Goal: Information Seeking & Learning: Find specific fact

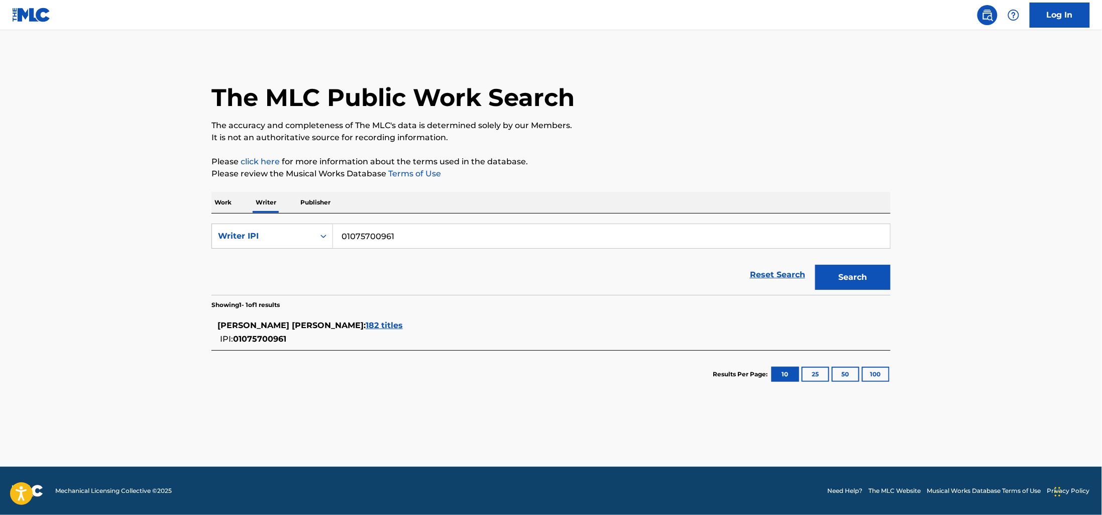
click at [224, 199] on p "Work" at bounding box center [222, 202] width 23 height 21
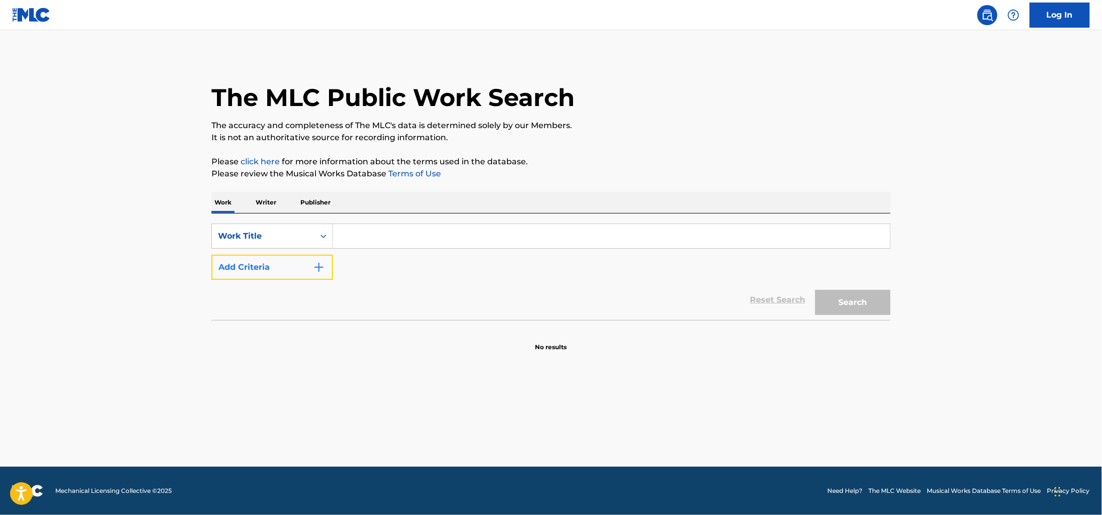
click at [319, 258] on button "Add Criteria" at bounding box center [272, 267] width 122 height 25
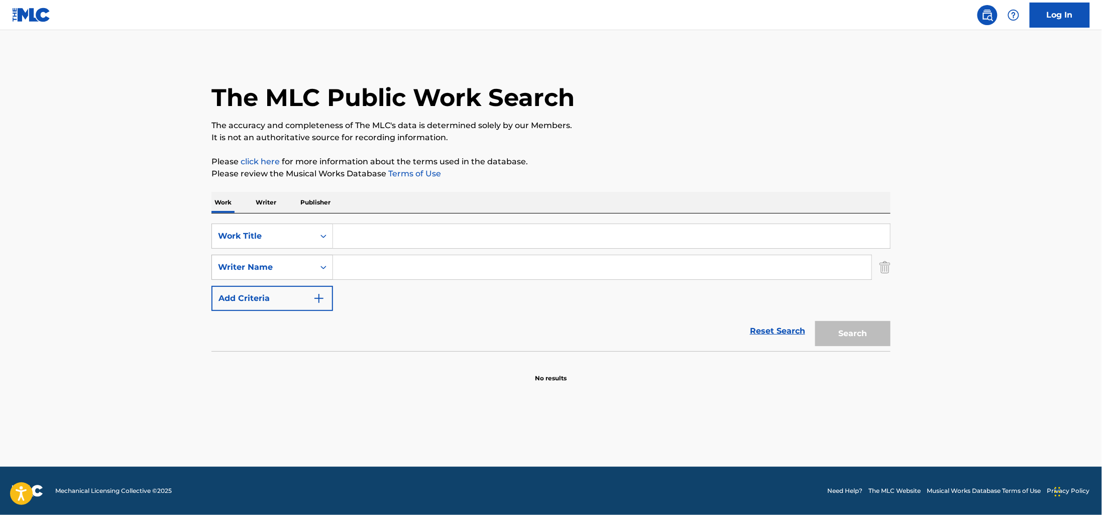
click at [307, 255] on div "Writer Name" at bounding box center [272, 267] width 122 height 25
click at [306, 283] on div "Writer IPI" at bounding box center [272, 292] width 121 height 25
click at [373, 276] on input "Search Form" at bounding box center [602, 267] width 538 height 24
paste input "01075700961"
type input "01075700961"
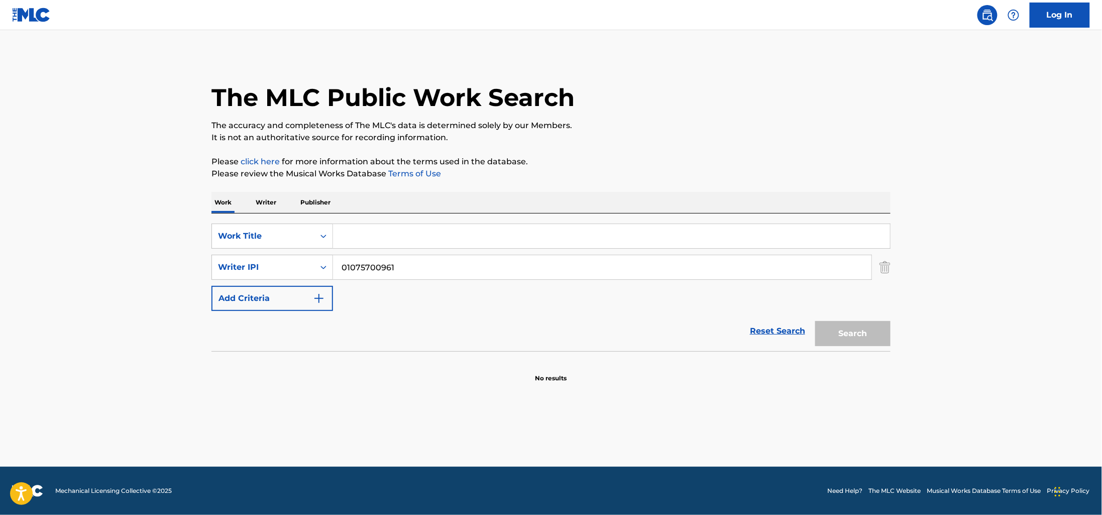
click at [374, 239] on input "Search Form" at bounding box center [611, 236] width 557 height 24
type input "[GEOGRAPHIC_DATA]"
click at [815, 321] on button "Search" at bounding box center [852, 333] width 75 height 25
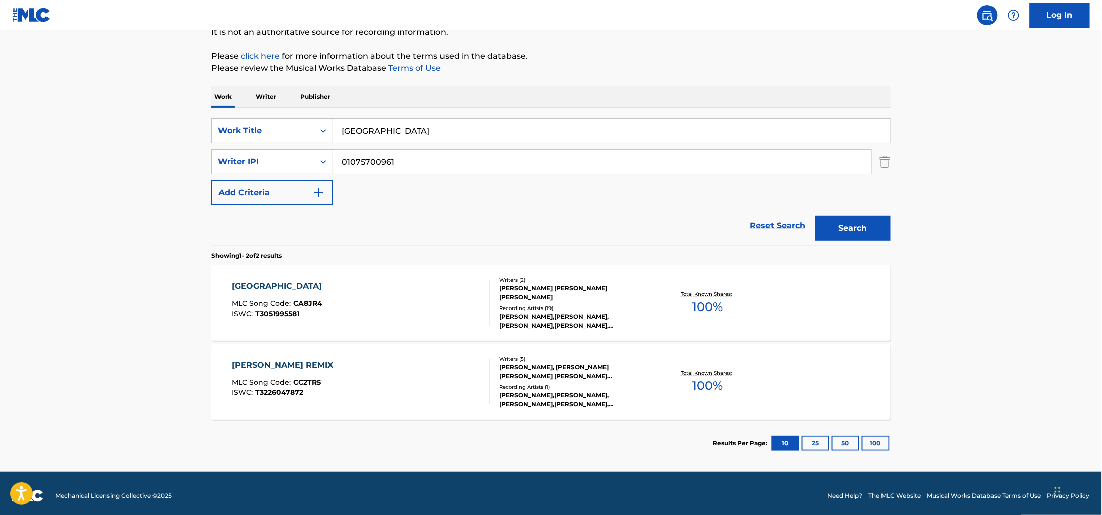
scroll to position [110, 0]
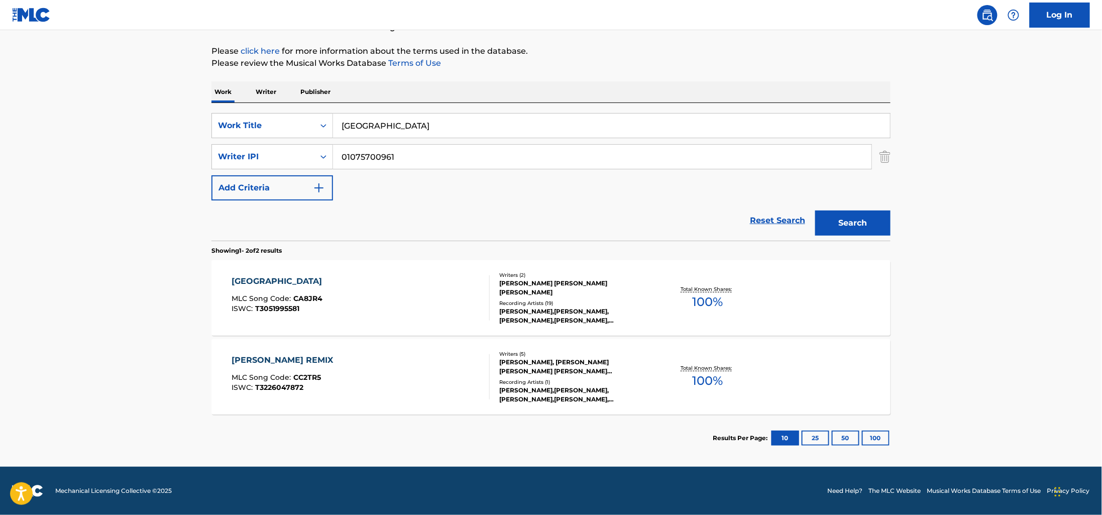
click at [385, 290] on div "CARTAGENA MLC Song Code : CA8JR4 ISWC : T3051995581" at bounding box center [361, 297] width 258 height 45
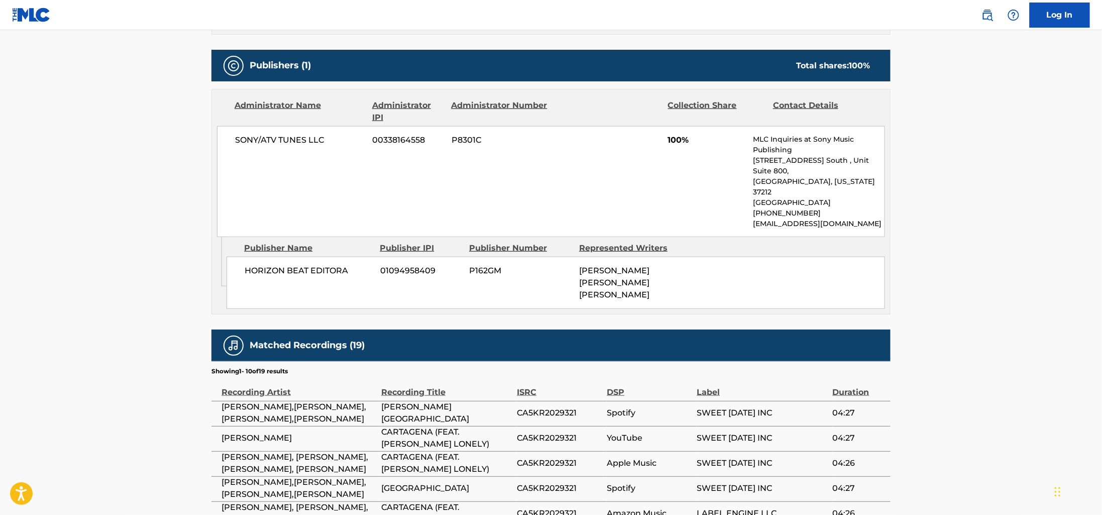
scroll to position [427, 0]
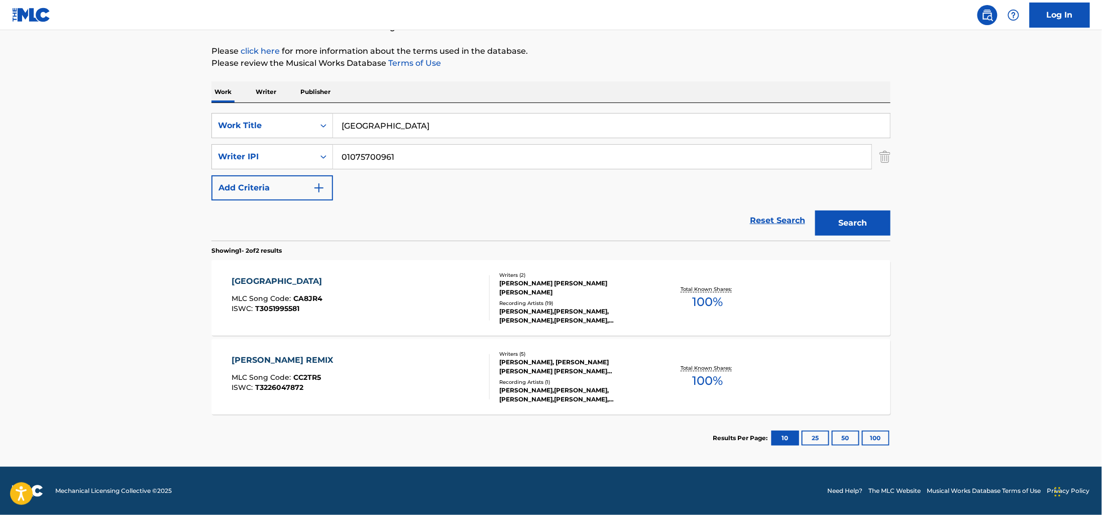
click at [338, 388] on div "ISWC : T3226047872" at bounding box center [285, 388] width 106 height 8
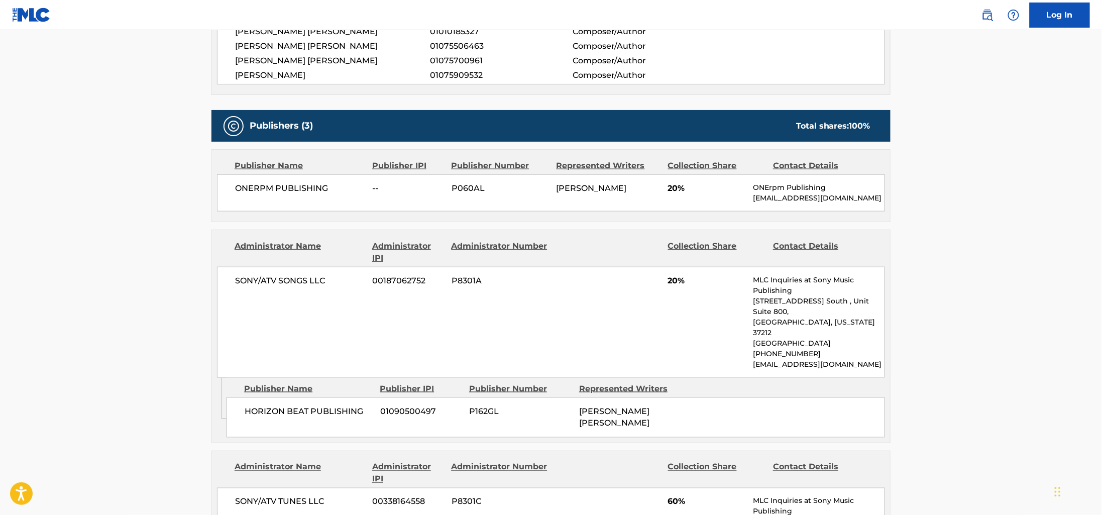
scroll to position [408, 0]
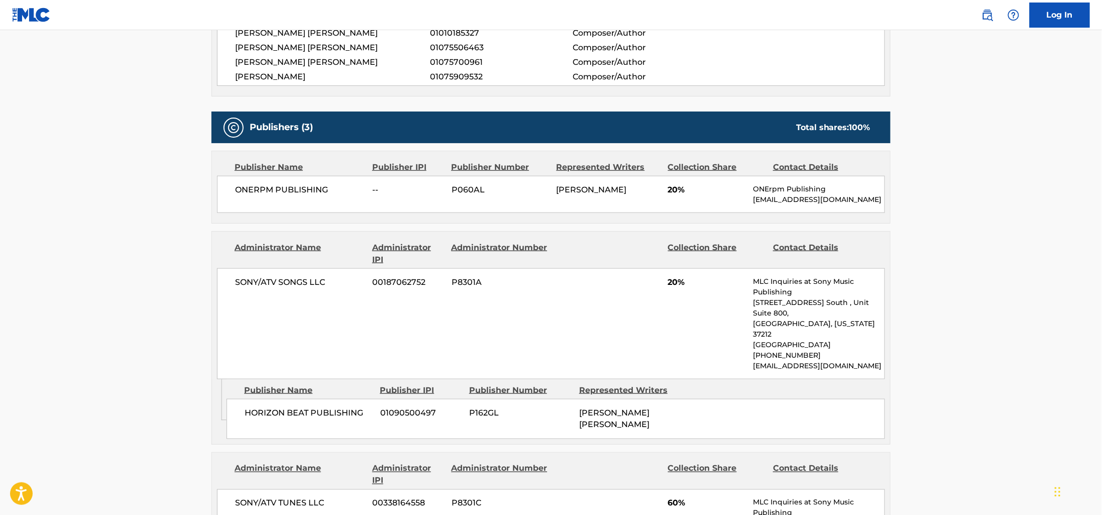
click at [879, 297] on p "MLC Inquiries at Sony Music Publishing" at bounding box center [818, 286] width 131 height 21
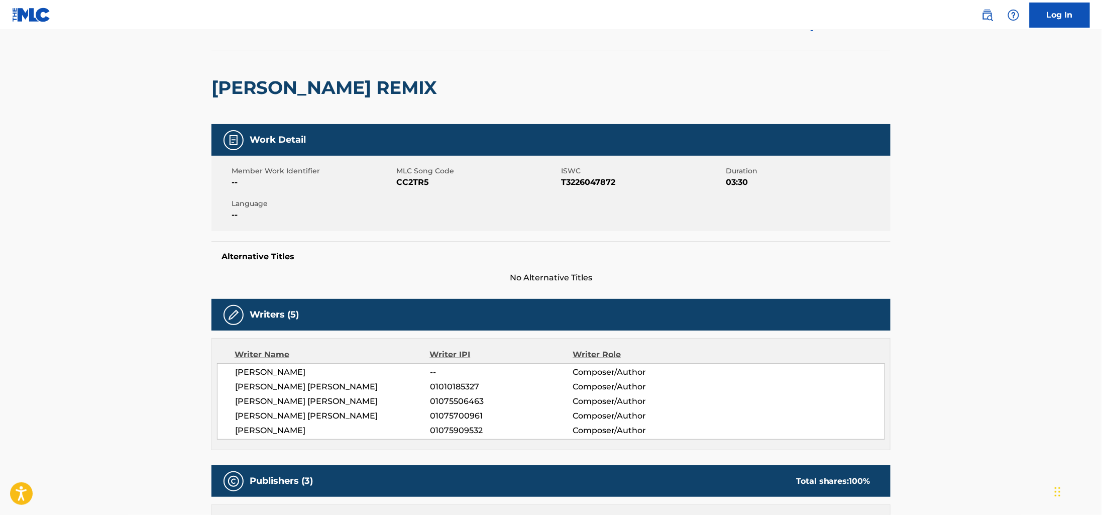
scroll to position [45, 0]
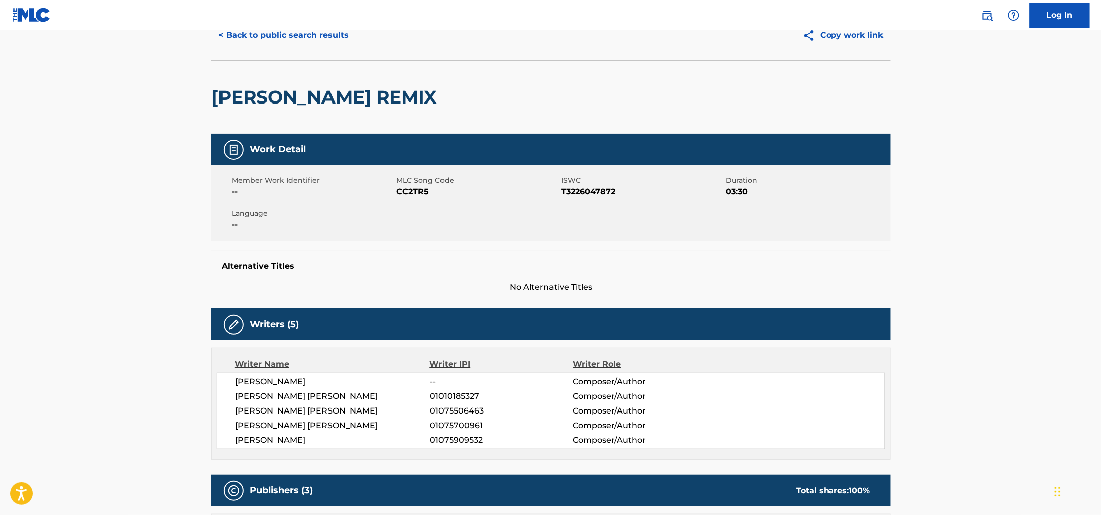
click at [462, 444] on span "01075909532" at bounding box center [501, 440] width 143 height 12
copy span "01075909532"
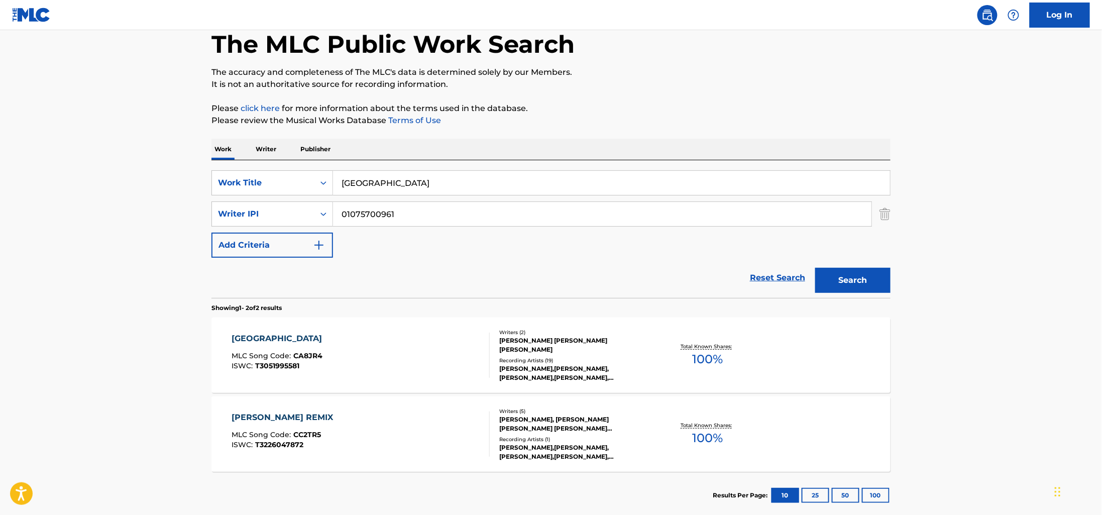
click at [294, 157] on div "Work Writer Publisher" at bounding box center [550, 149] width 679 height 21
click at [268, 146] on p "Writer" at bounding box center [266, 149] width 27 height 21
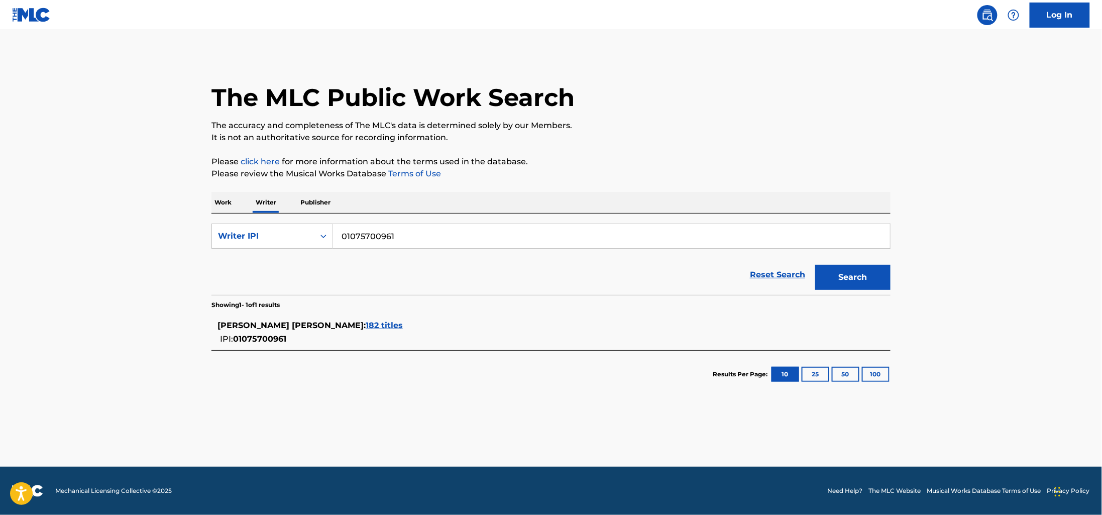
click at [452, 242] on input "01075700961" at bounding box center [611, 236] width 557 height 24
paste input "909532"
type input "01075909532"
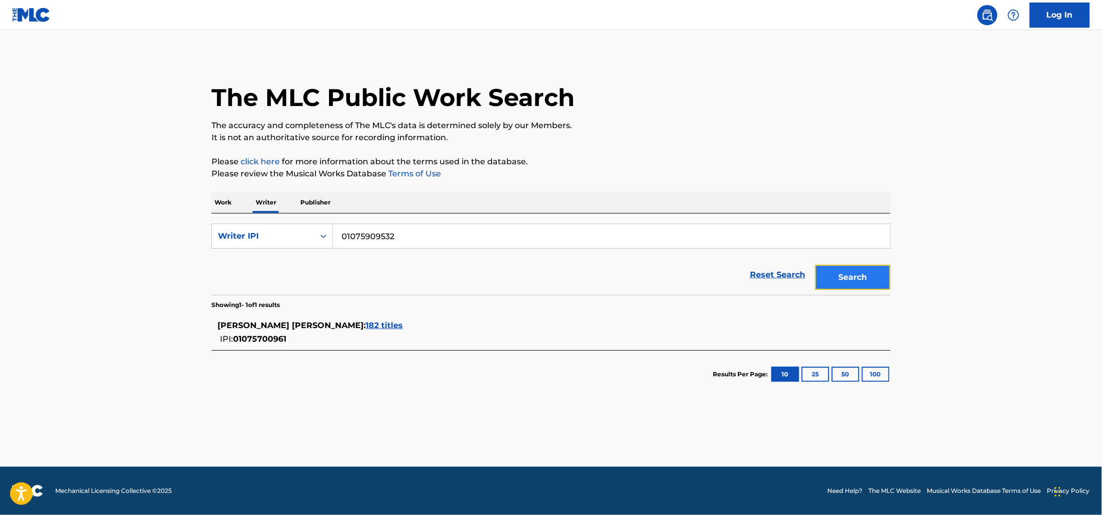
click at [881, 278] on button "Search" at bounding box center [852, 277] width 75 height 25
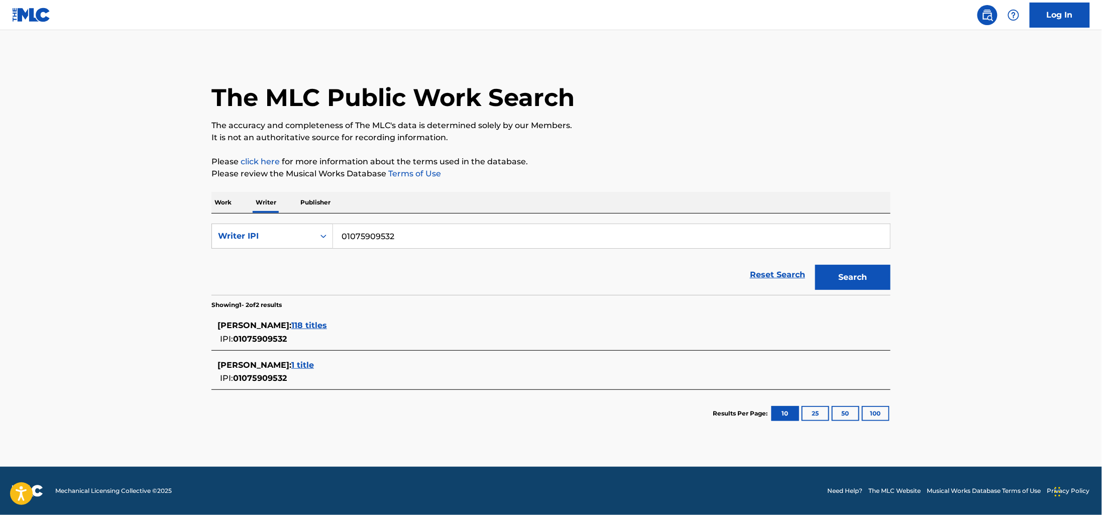
click at [314, 365] on span "1 title" at bounding box center [302, 365] width 23 height 10
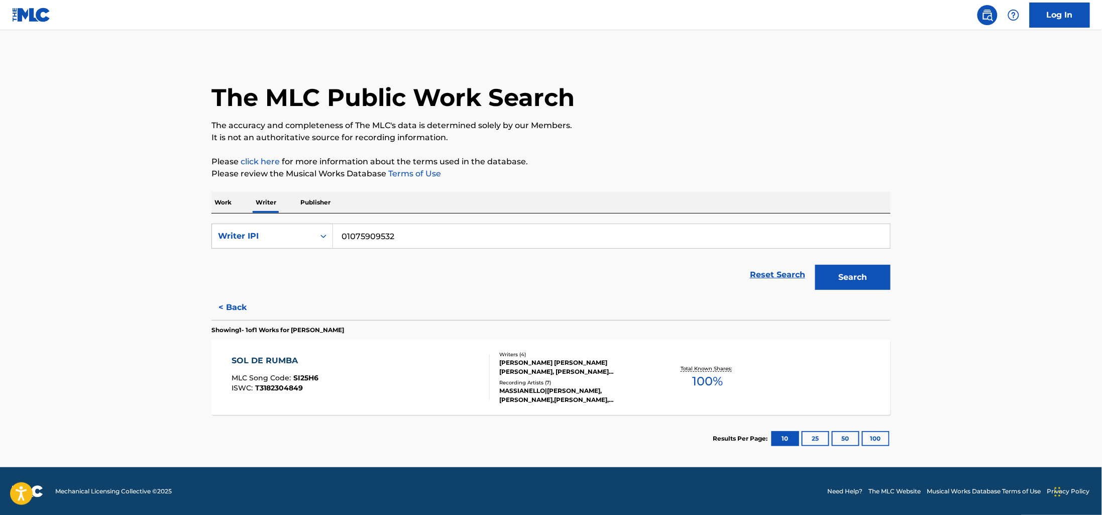
click at [421, 389] on div "SOL DE RUMBA MLC Song Code : SI25H6 ISWC : T3182304849" at bounding box center [361, 377] width 258 height 45
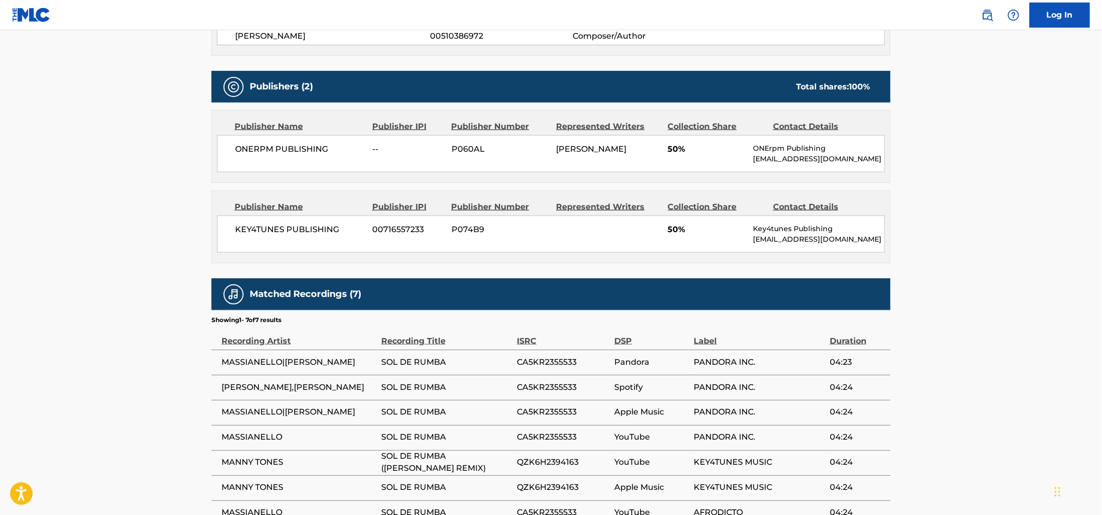
scroll to position [436, 0]
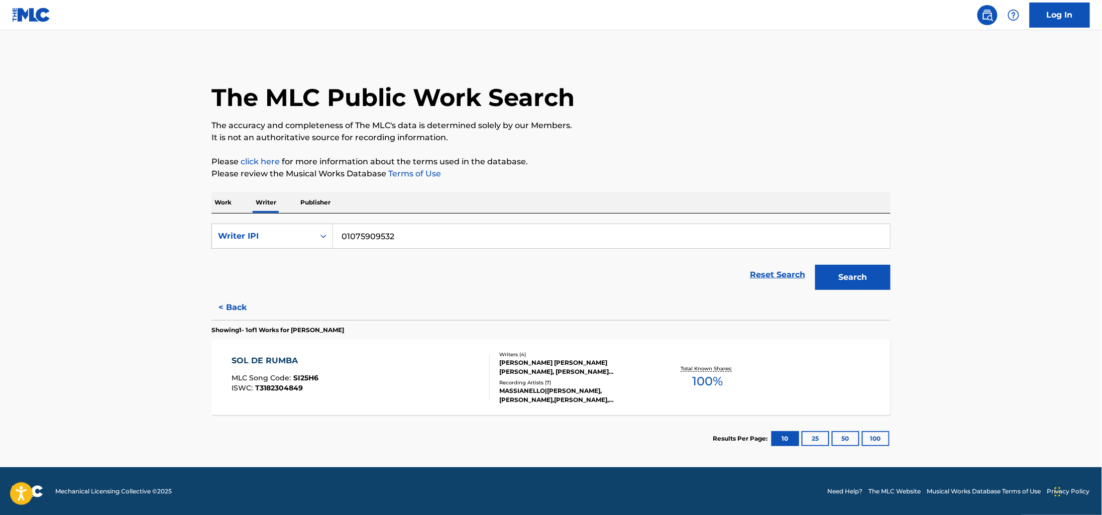
click at [298, 202] on p "Publisher" at bounding box center [315, 202] width 36 height 21
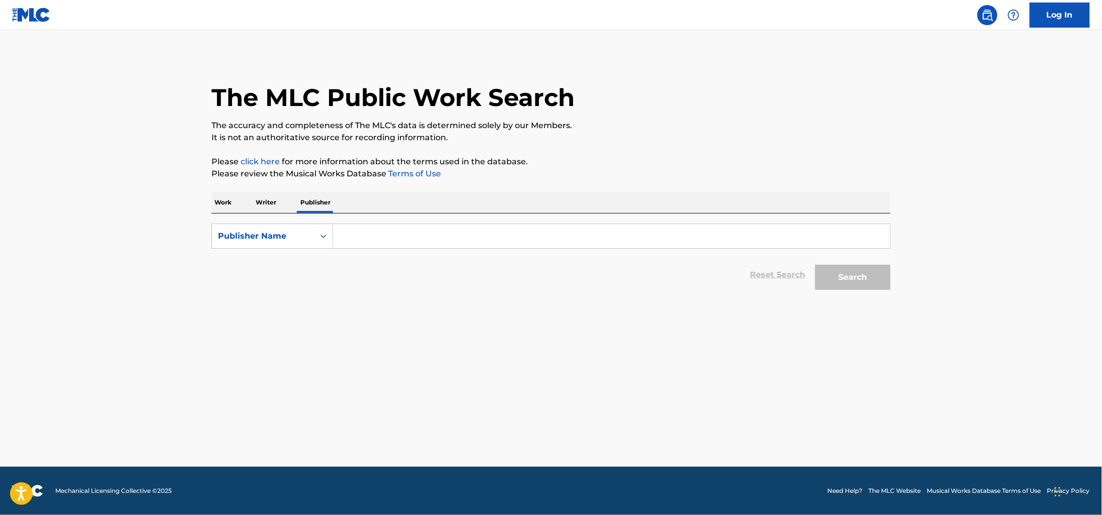
click at [264, 206] on p "Writer" at bounding box center [266, 202] width 27 height 21
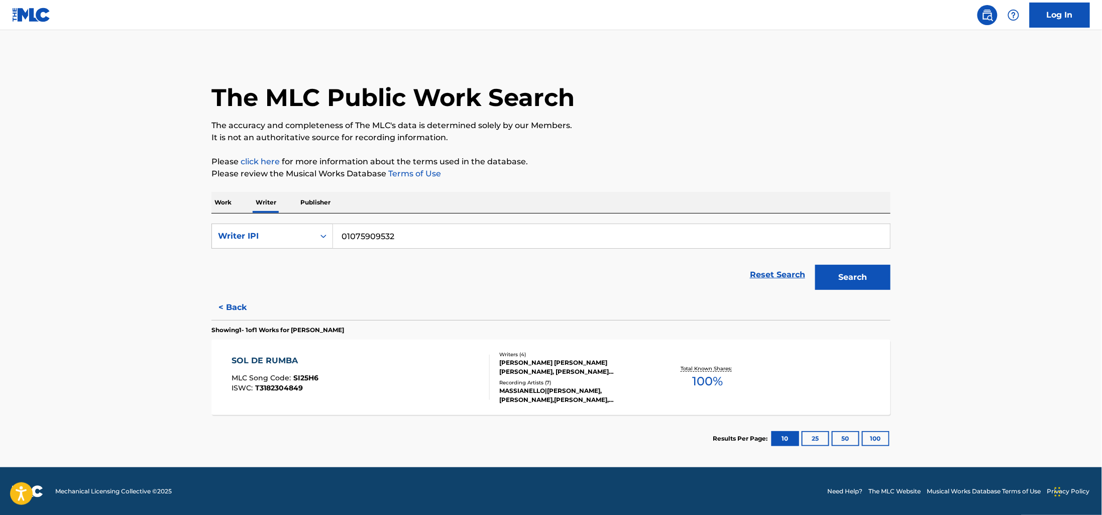
click at [893, 283] on div "The MLC Public Work Search The accuracy and completeness of The MLC's data is d…" at bounding box center [550, 258] width 703 height 407
click at [873, 283] on button "Search" at bounding box center [852, 277] width 75 height 25
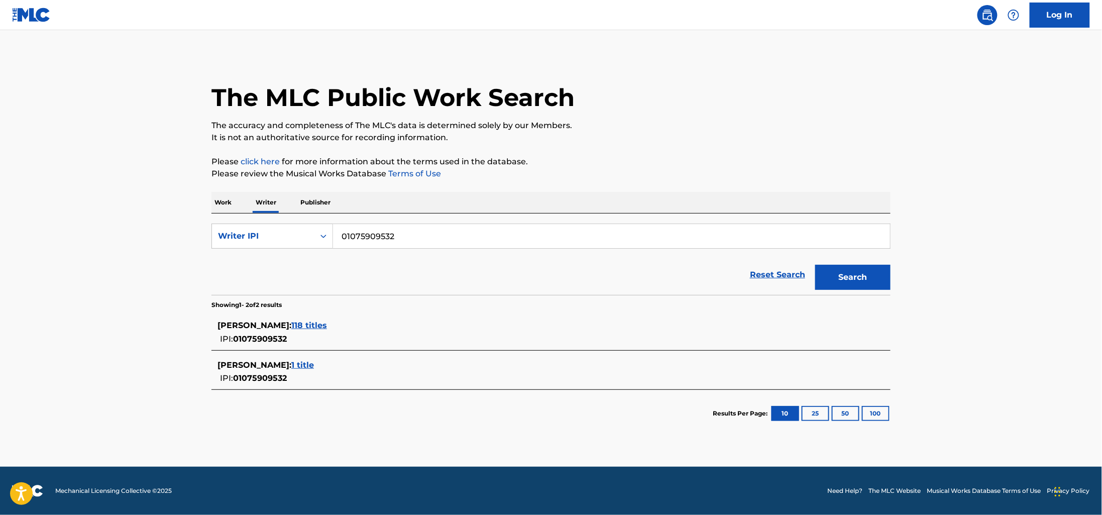
click at [398, 339] on div "[PERSON_NAME] : 118 titles IPI: 01075909532" at bounding box center [537, 332] width 641 height 26
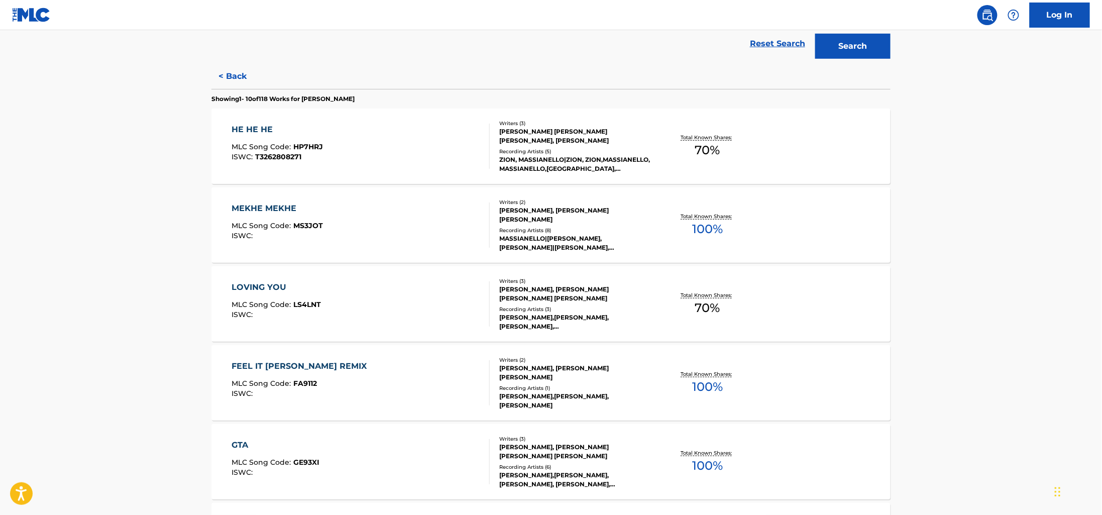
scroll to position [239, 0]
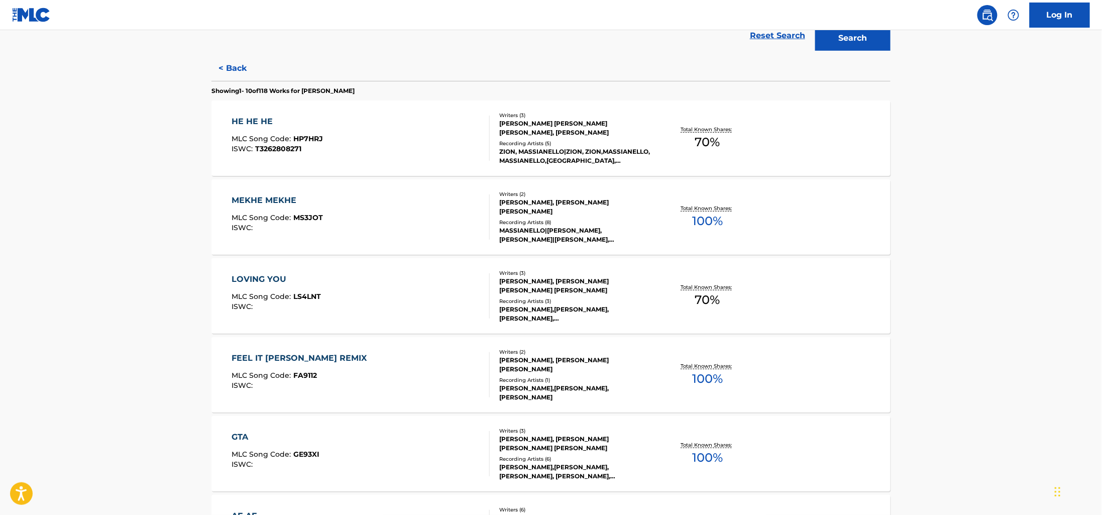
click at [413, 269] on div "LOVING YOU MLC Song Code : LS4LNT ISWC : Writers ( 3 ) [PERSON_NAME], [PERSON_N…" at bounding box center [550, 295] width 679 height 75
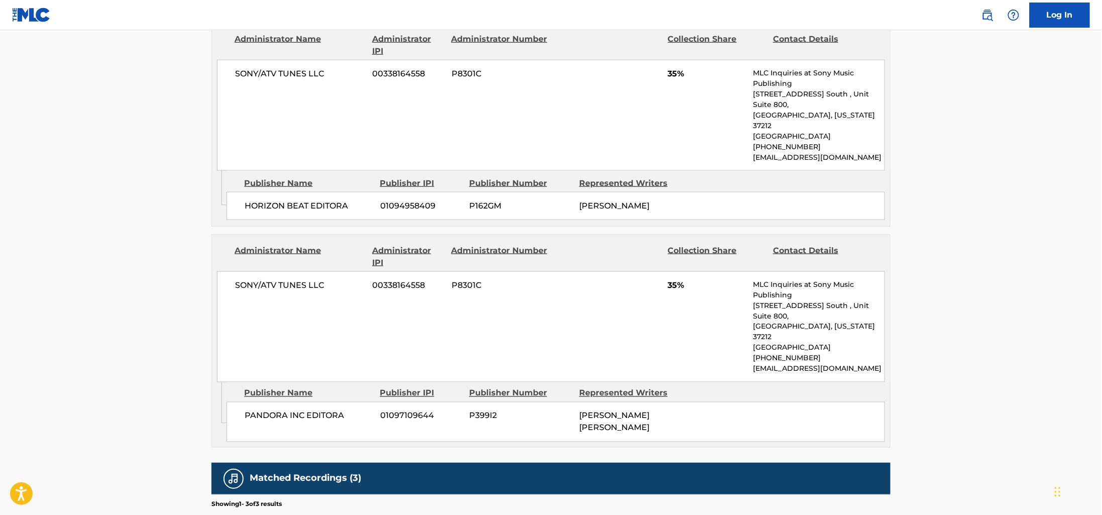
scroll to position [535, 0]
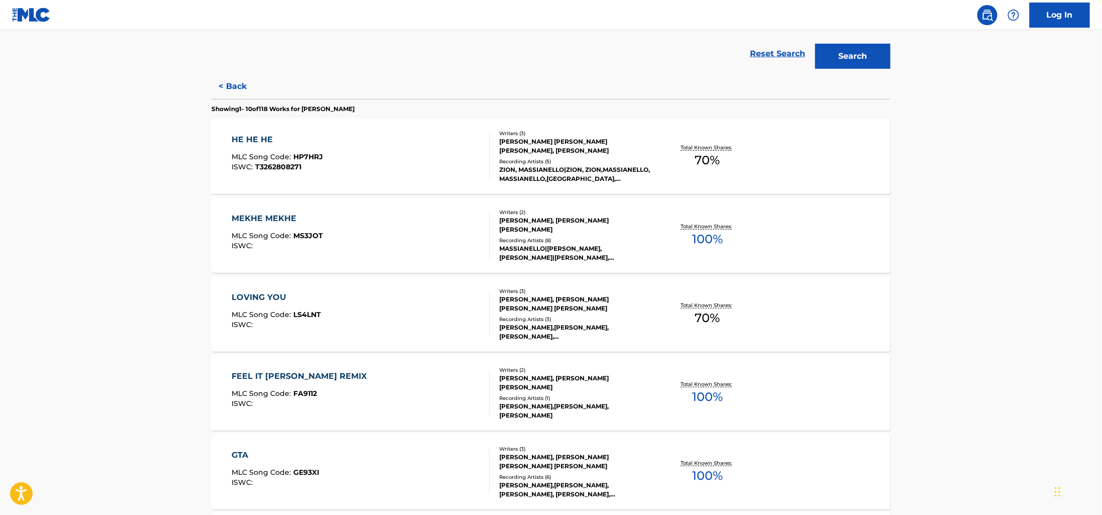
scroll to position [423, 0]
